Goal: Find contact information: Find contact information

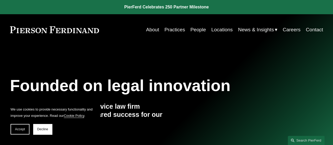
click at [216, 29] on link "Locations" at bounding box center [221, 30] width 21 height 10
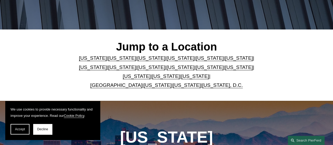
click at [161, 77] on link "Pennsylvania" at bounding box center [166, 77] width 28 height 6
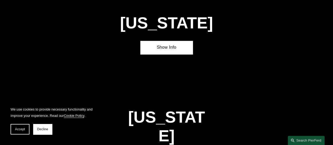
scroll to position [1449, 0]
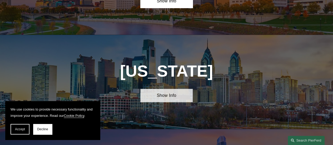
click at [176, 89] on link "Show Info" at bounding box center [166, 95] width 52 height 13
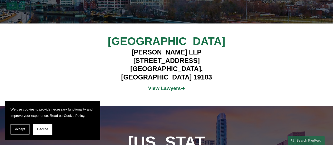
scroll to position [1633, 0]
